Goal: Task Accomplishment & Management: Manage account settings

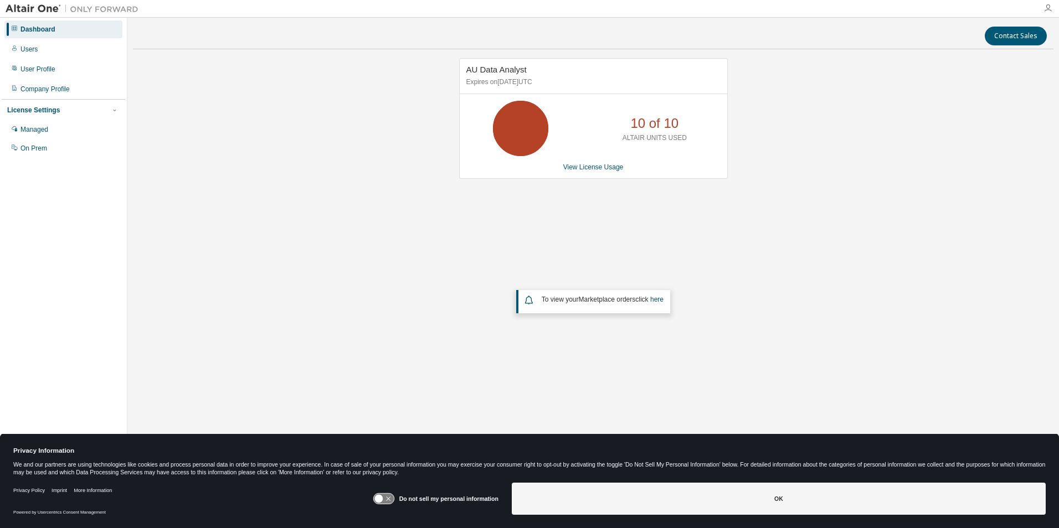
click at [1047, 10] on icon "button" at bounding box center [1048, 8] width 9 height 9
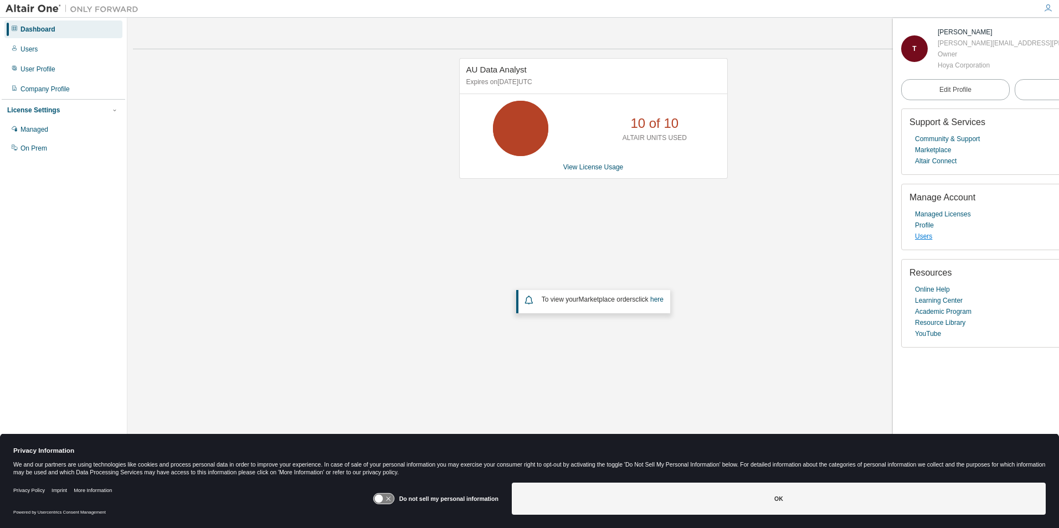
click at [920, 240] on link "Users" at bounding box center [923, 236] width 17 height 11
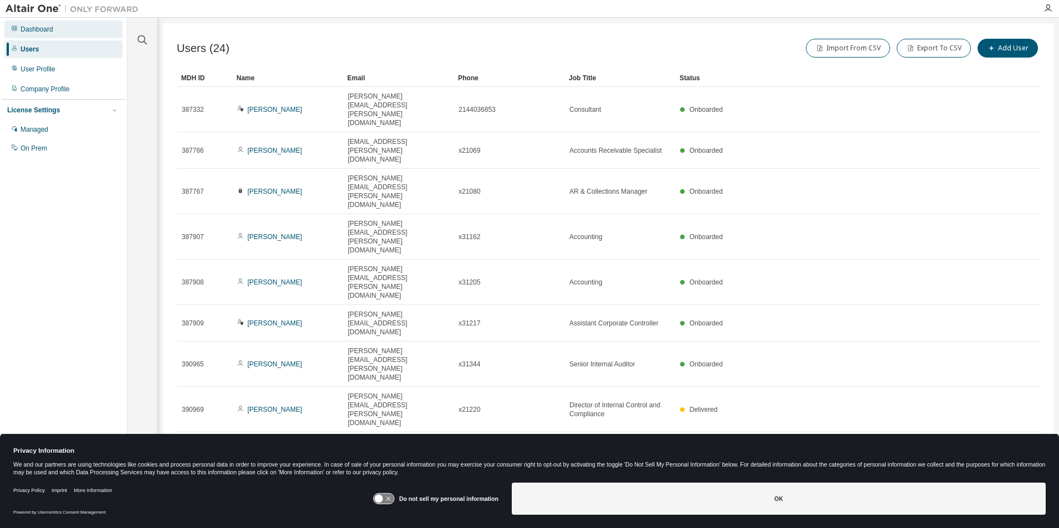
click at [46, 33] on div "Dashboard" at bounding box center [36, 29] width 33 height 9
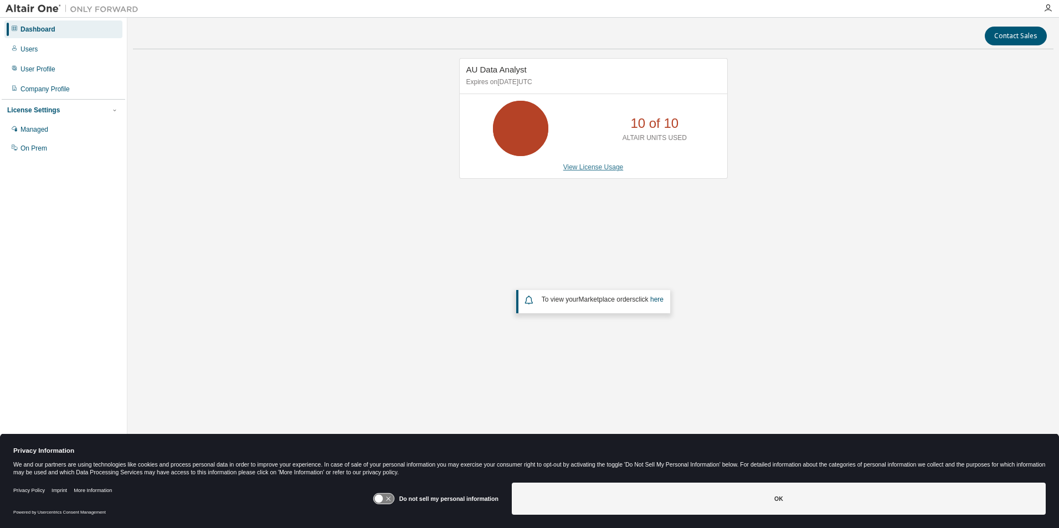
click at [598, 166] on link "View License Usage" at bounding box center [593, 167] width 60 height 8
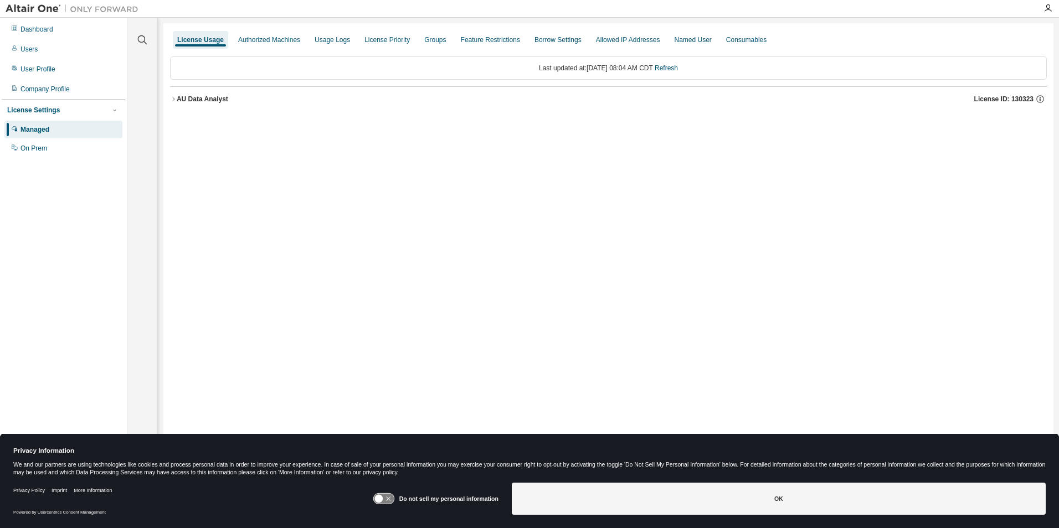
click at [174, 99] on icon "button" at bounding box center [173, 99] width 2 height 4
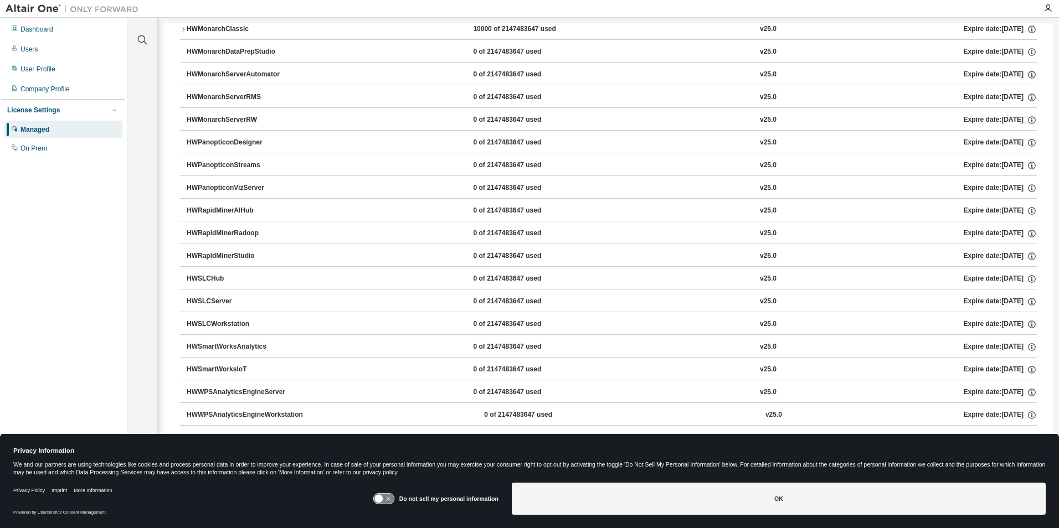
scroll to position [361, 0]
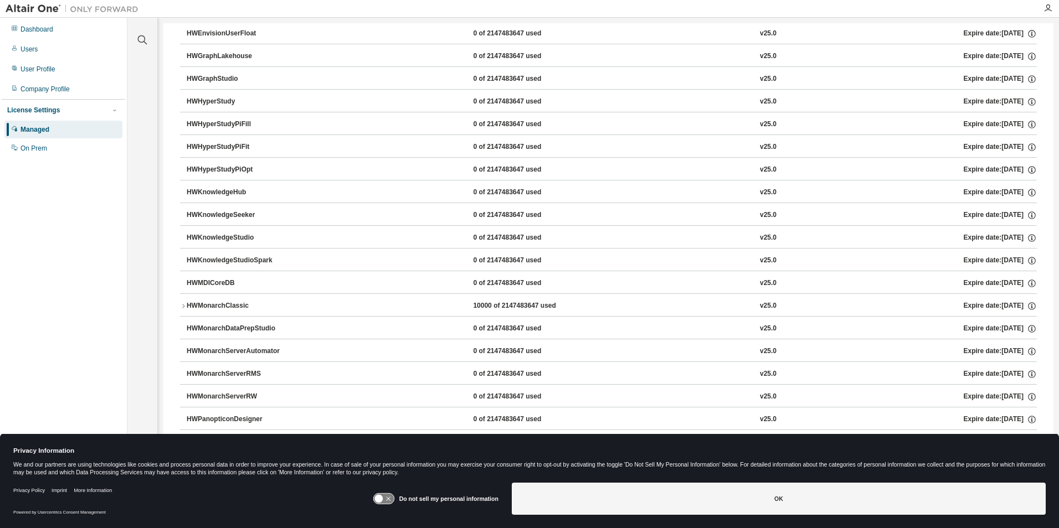
click at [184, 308] on icon "button" at bounding box center [183, 306] width 7 height 7
